Goal: Understand process/instructions

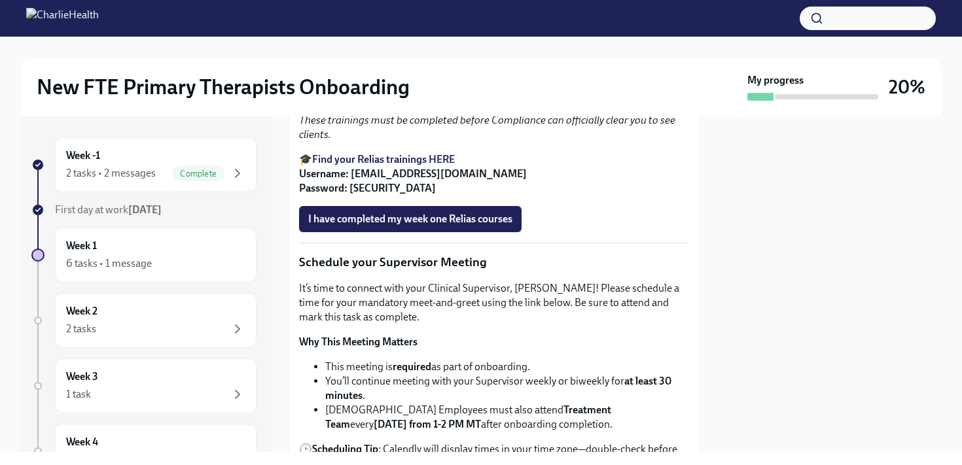
scroll to position [1205, 0]
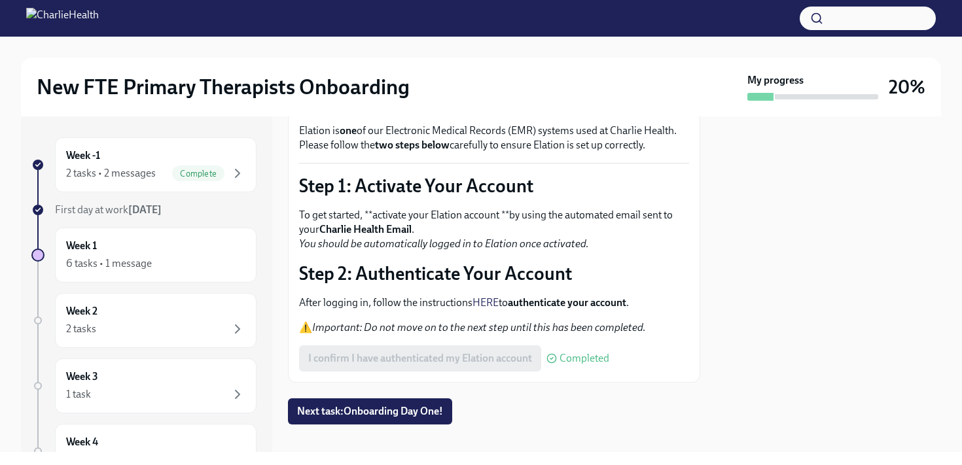
scroll to position [96, 0]
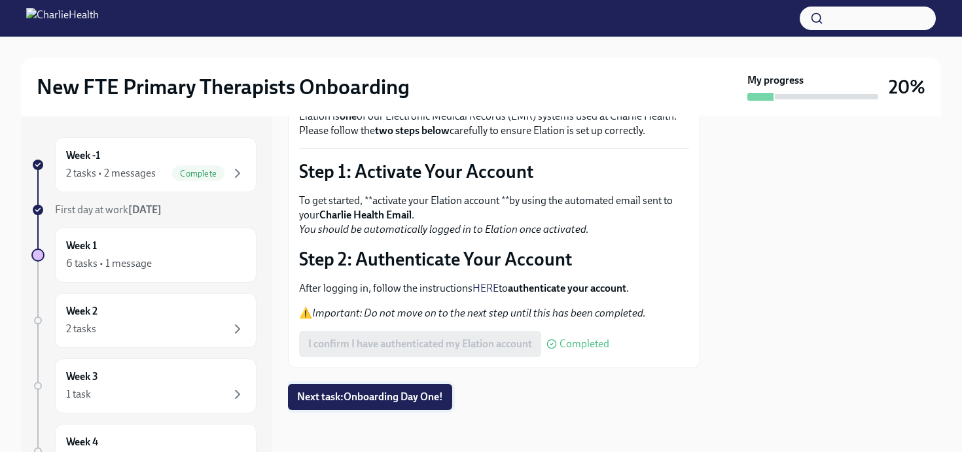
click at [385, 395] on span "Next task : Onboarding Day One!" at bounding box center [370, 397] width 146 height 13
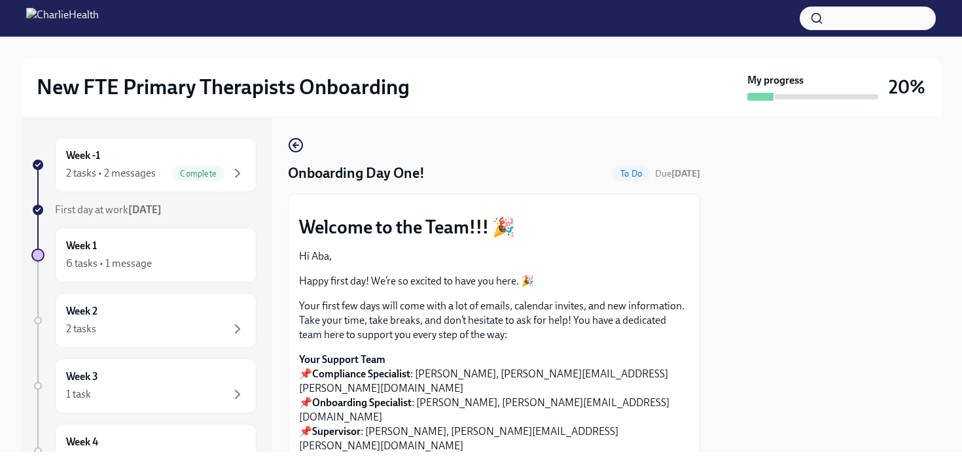
scroll to position [1, 0]
click at [682, 204] on button "Zoom image" at bounding box center [494, 204] width 390 height 0
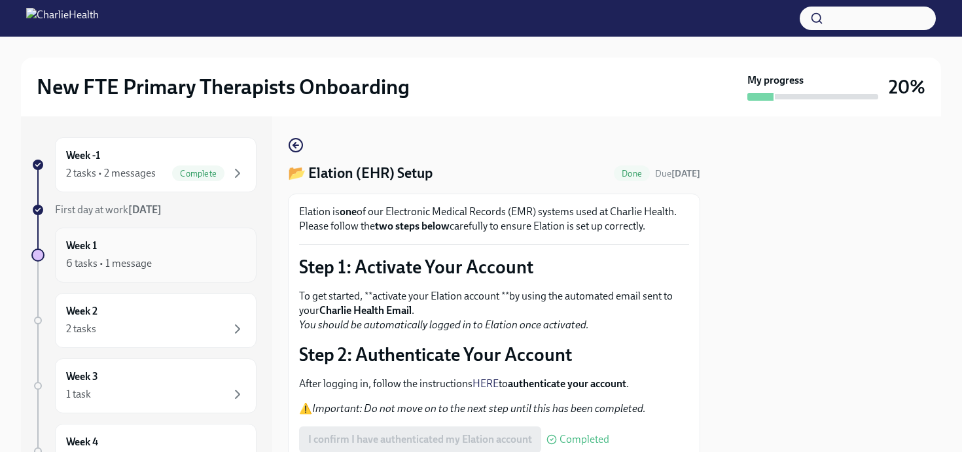
click at [142, 247] on div "Week 1 6 tasks • 1 message" at bounding box center [155, 255] width 179 height 33
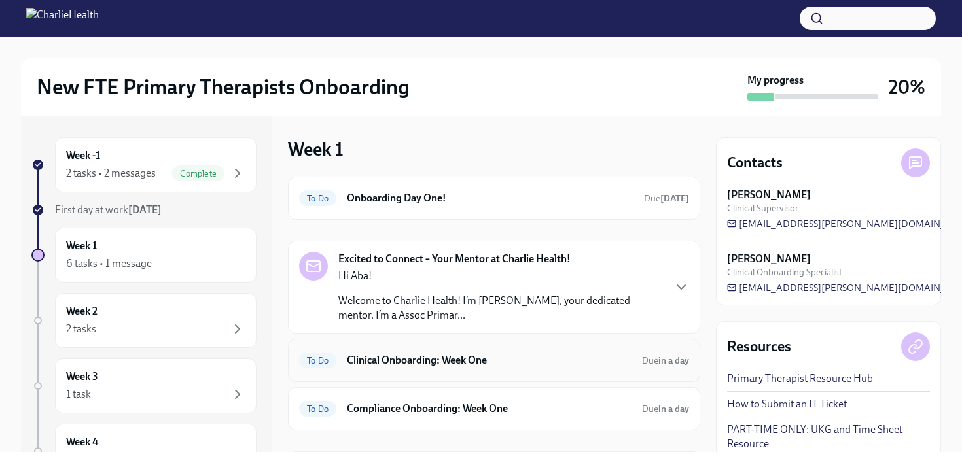
click at [483, 367] on h6 "Clinical Onboarding: Week One" at bounding box center [489, 360] width 285 height 14
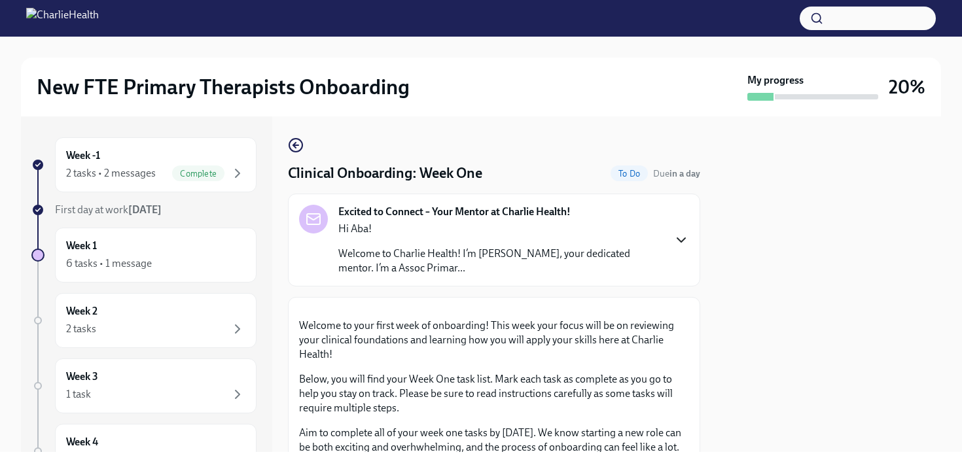
scroll to position [1, 0]
click at [685, 240] on icon "button" at bounding box center [681, 240] width 16 height 16
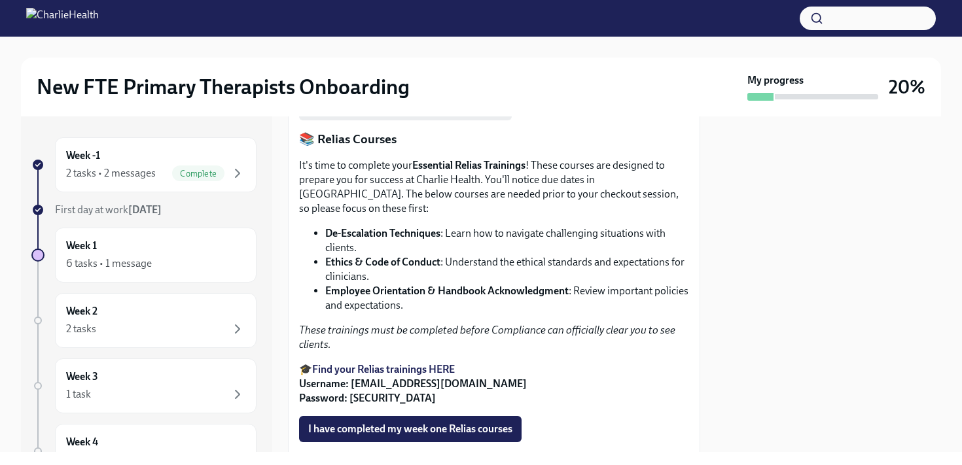
scroll to position [1026, 0]
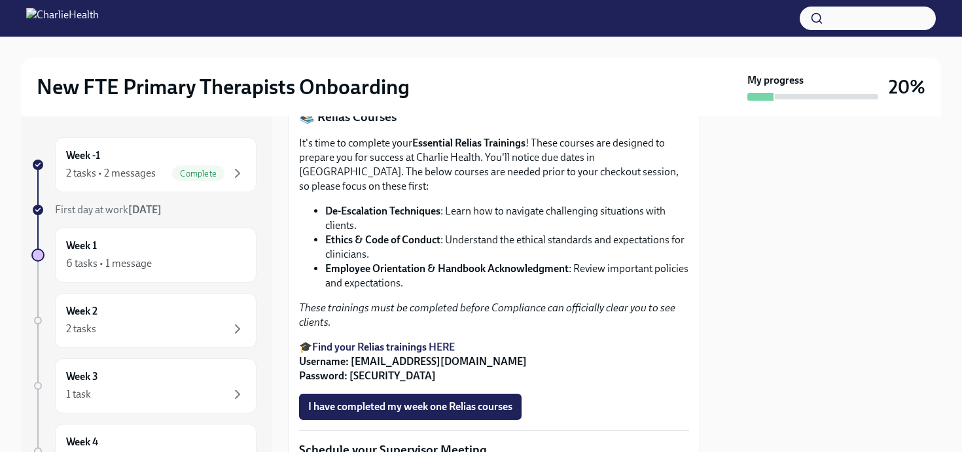
click at [450, 21] on strong "Access Your Docebo Training Here!" at bounding box center [391, 15] width 158 height 12
